Goal: Find specific page/section: Find specific page/section

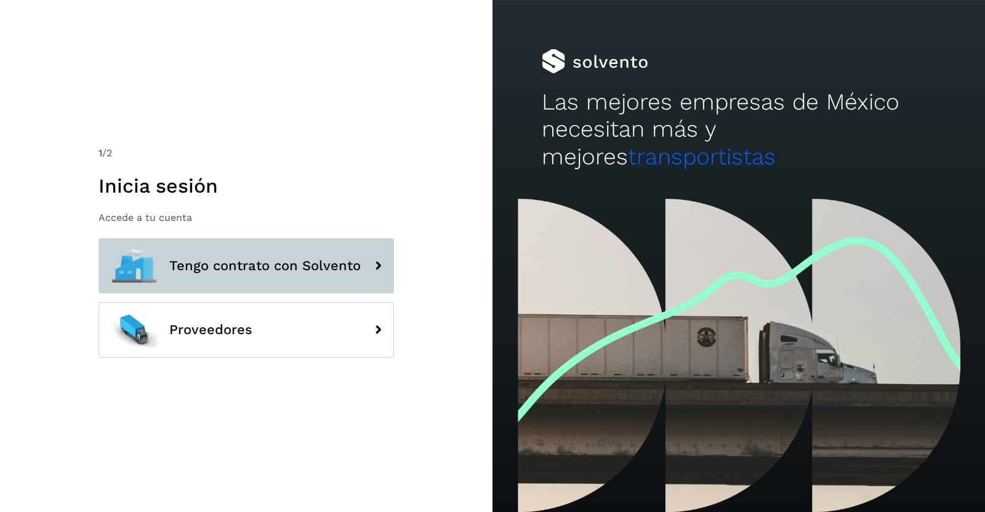
click at [268, 270] on span "Tengo contrato con Solvento" at bounding box center [264, 266] width 191 height 15
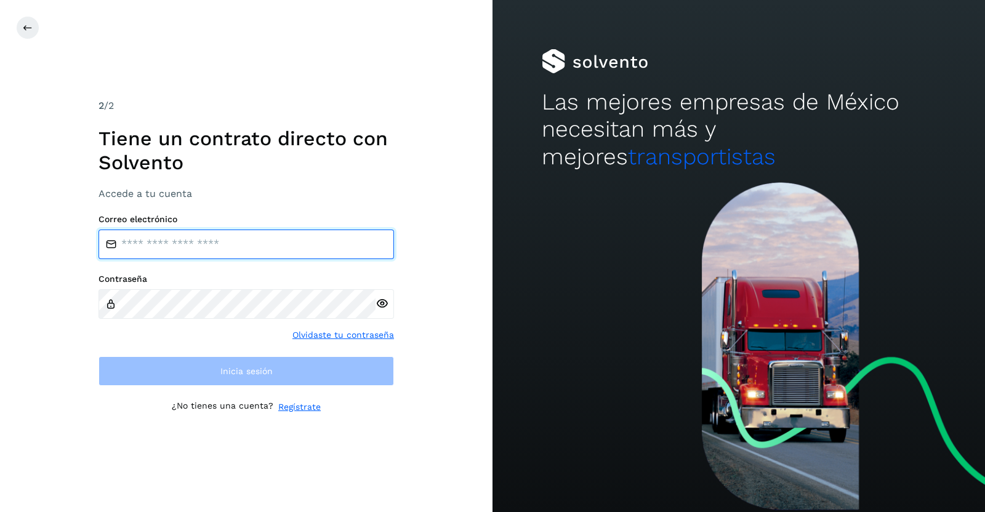
click at [219, 238] on input "email" at bounding box center [247, 245] width 296 height 30
type input "**********"
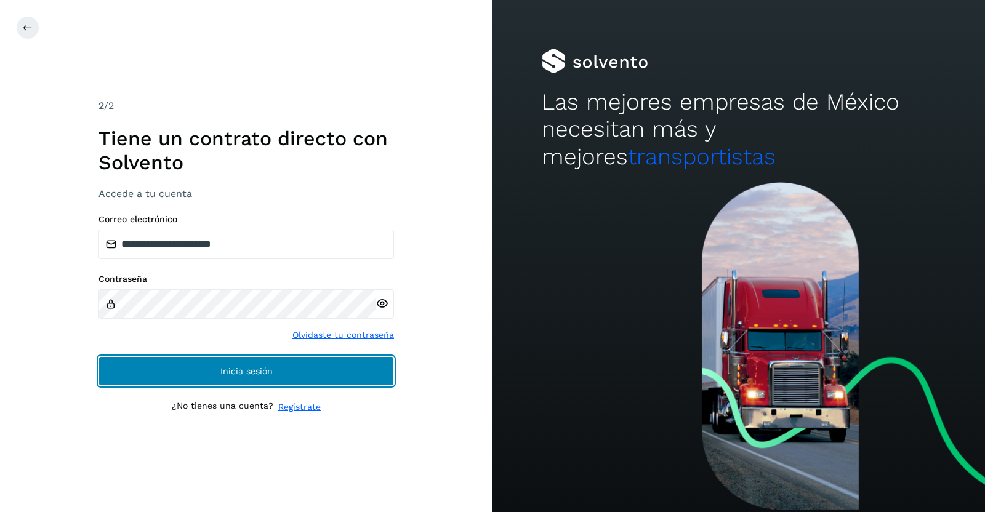
click at [254, 369] on span "Inicia sesión" at bounding box center [246, 371] width 52 height 9
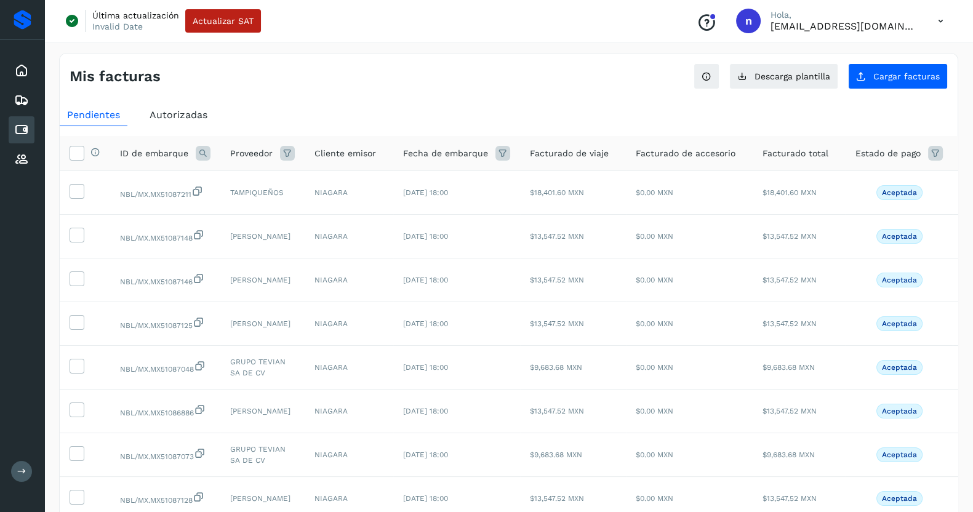
click at [22, 464] on button at bounding box center [21, 471] width 21 height 21
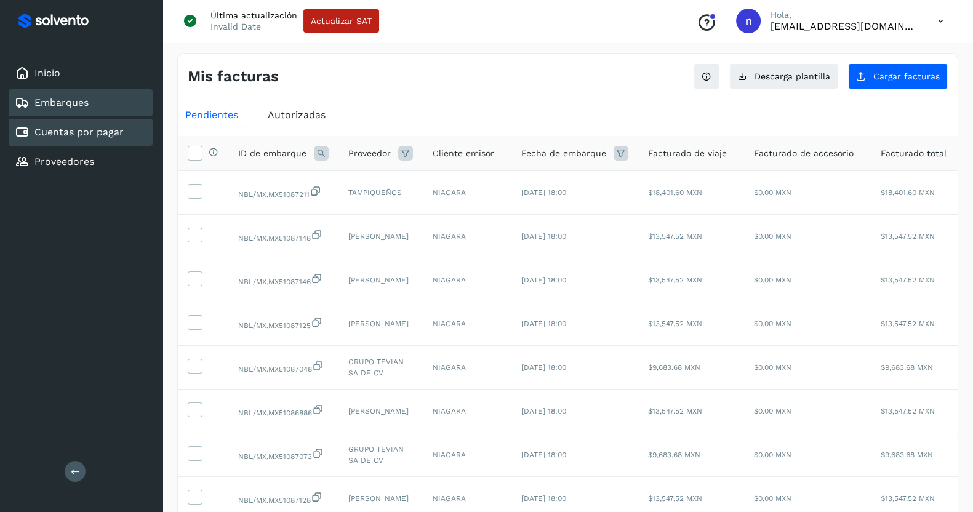
click at [56, 105] on link "Embarques" at bounding box center [61, 103] width 54 height 12
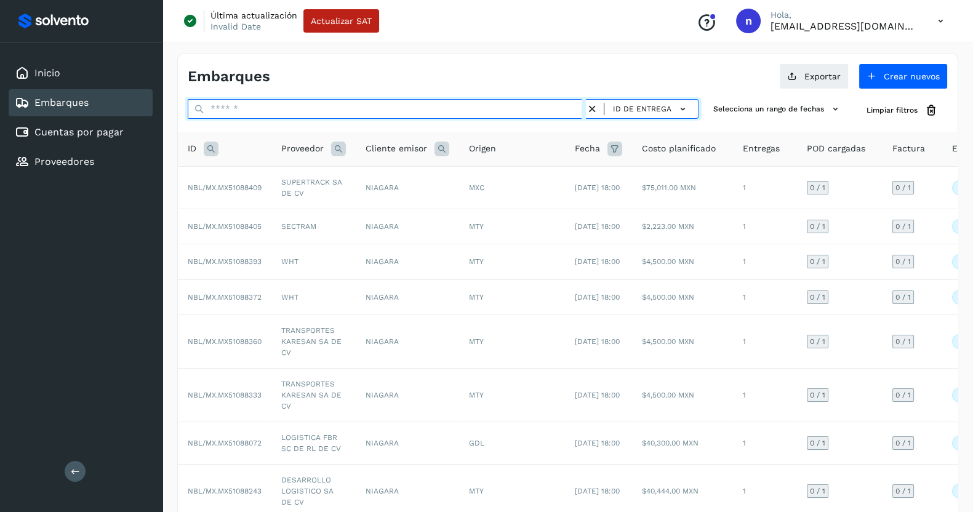
click at [511, 103] on input "text" at bounding box center [387, 109] width 398 height 20
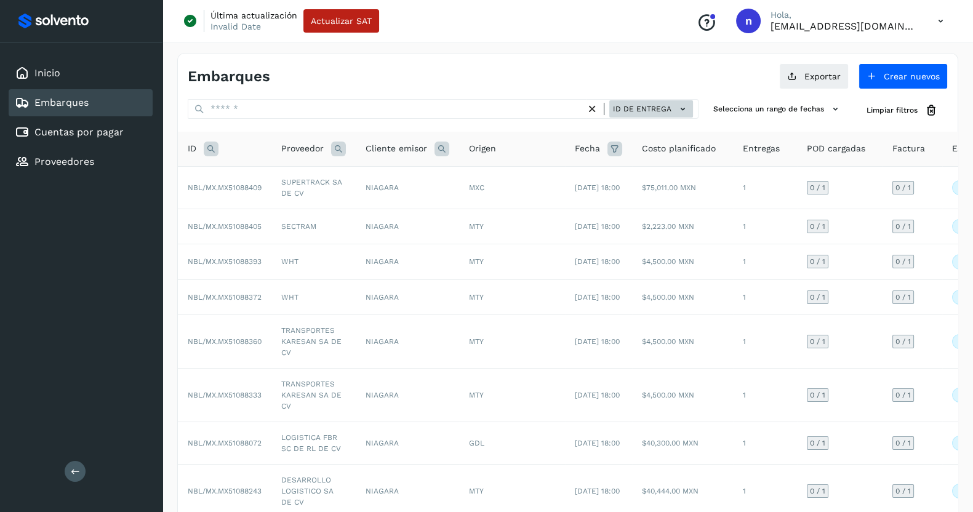
click at [683, 106] on icon at bounding box center [683, 109] width 13 height 13
click at [577, 57] on div at bounding box center [486, 256] width 973 height 512
drag, startPoint x: 169, startPoint y: 58, endPoint x: 621, endPoint y: 102, distance: 453.4
click at [621, 102] on div "Embarques Exportar Crear nuevos ID de entrega Selecciona un rango de fechas Sel…" at bounding box center [568, 353] width 811 height 630
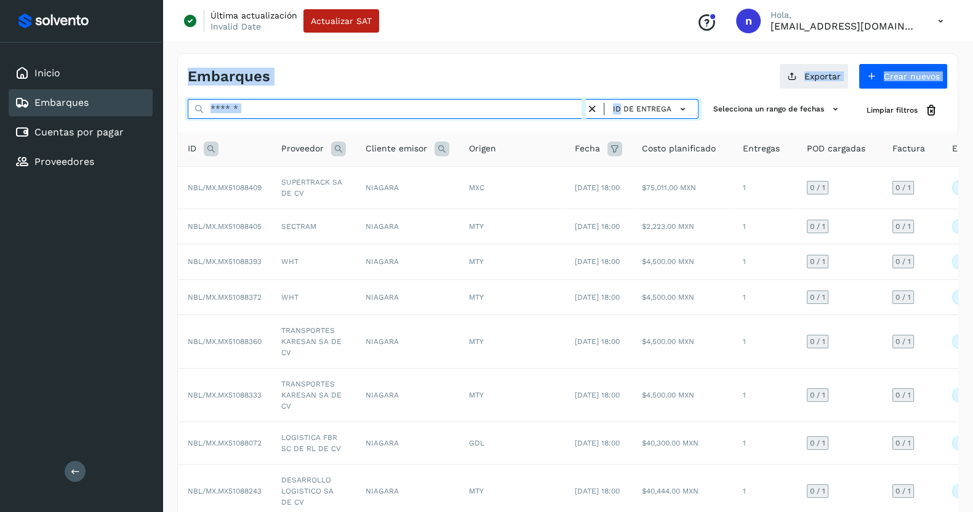
click at [288, 111] on input "text" at bounding box center [387, 109] width 398 height 20
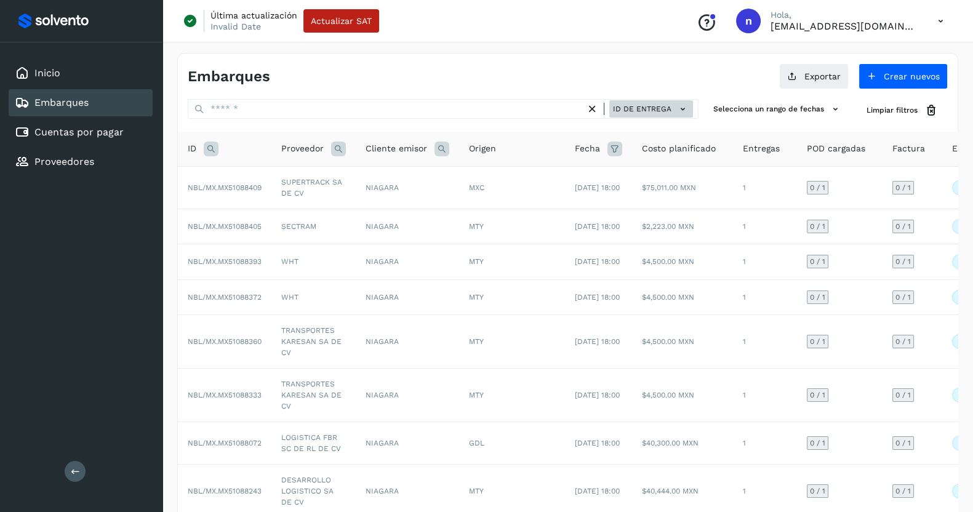
click at [683, 106] on icon at bounding box center [683, 109] width 13 height 13
click at [208, 148] on div at bounding box center [486, 256] width 973 height 512
click at [212, 150] on icon at bounding box center [211, 149] width 15 height 15
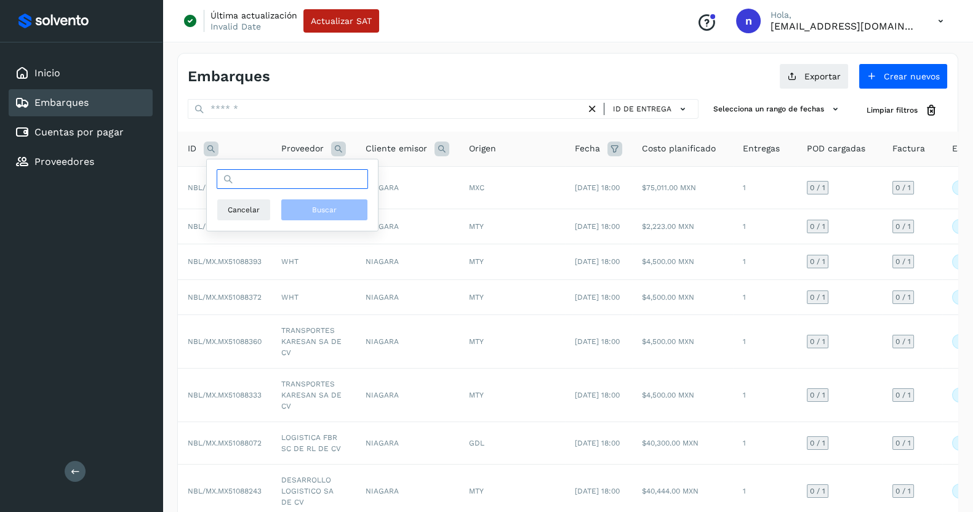
click at [245, 179] on input "text" at bounding box center [292, 179] width 151 height 20
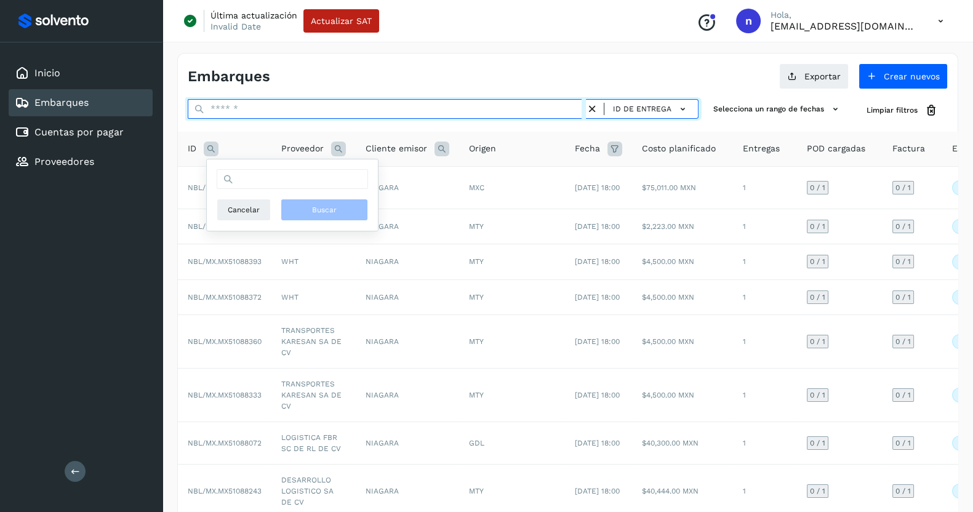
click at [228, 112] on input "text" at bounding box center [387, 109] width 398 height 20
click at [240, 109] on input "text" at bounding box center [387, 109] width 398 height 20
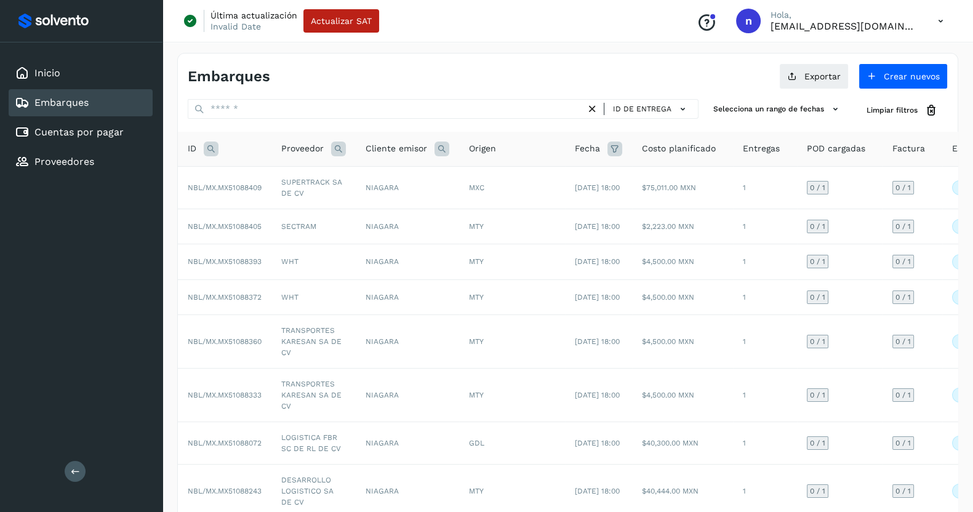
click at [185, 155] on th "ID" at bounding box center [225, 149] width 94 height 35
click at [683, 106] on icon at bounding box center [683, 109] width 13 height 13
click at [169, 147] on div at bounding box center [486, 256] width 973 height 512
click at [210, 147] on icon at bounding box center [211, 149] width 15 height 15
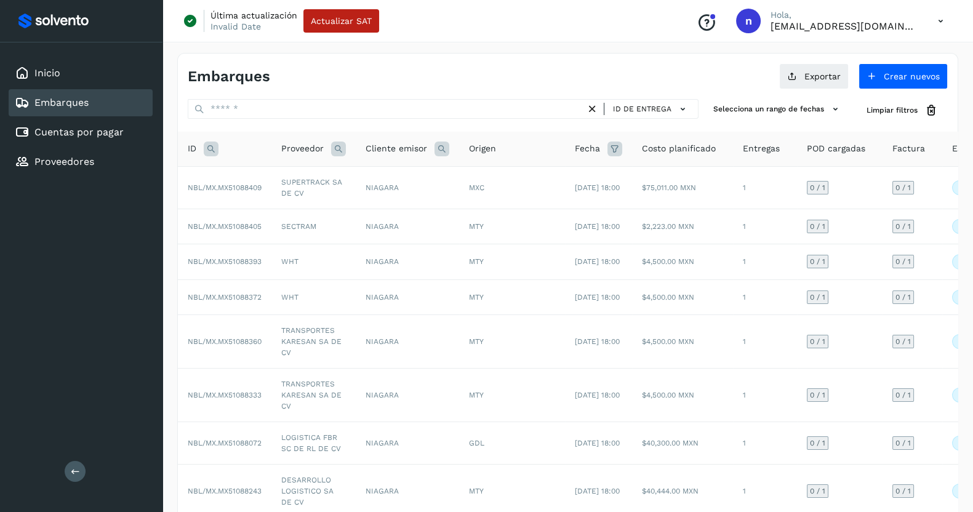
click at [336, 147] on icon at bounding box center [338, 149] width 15 height 15
click at [443, 149] on icon at bounding box center [442, 149] width 15 height 15
click at [621, 145] on icon at bounding box center [615, 149] width 15 height 15
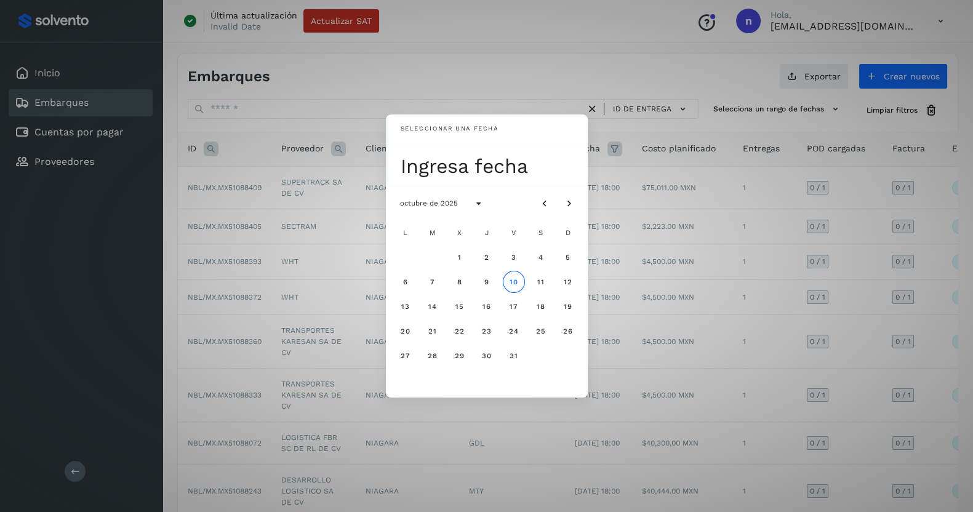
click at [616, 145] on div "Seleccionar una fecha Ingresa fecha octubre de 2025 L M X J V S D 1 2 3 4 5 6 7…" at bounding box center [486, 256] width 973 height 512
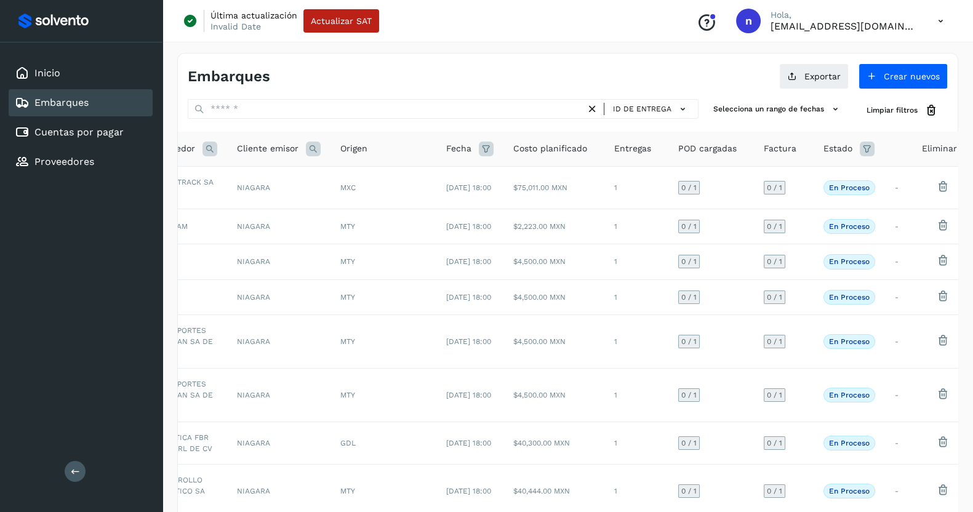
scroll to position [0, 143]
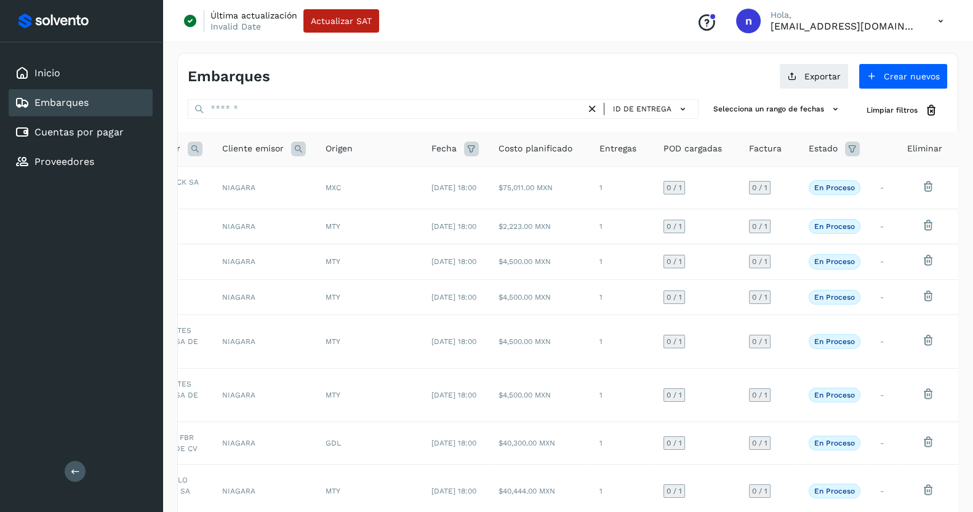
click at [855, 146] on icon at bounding box center [852, 149] width 15 height 15
click at [839, 185] on icon at bounding box center [837, 179] width 13 height 13
click at [839, 185] on div at bounding box center [486, 256] width 973 height 512
click at [856, 147] on icon at bounding box center [852, 149] width 15 height 15
